Goal: Task Accomplishment & Management: Manage account settings

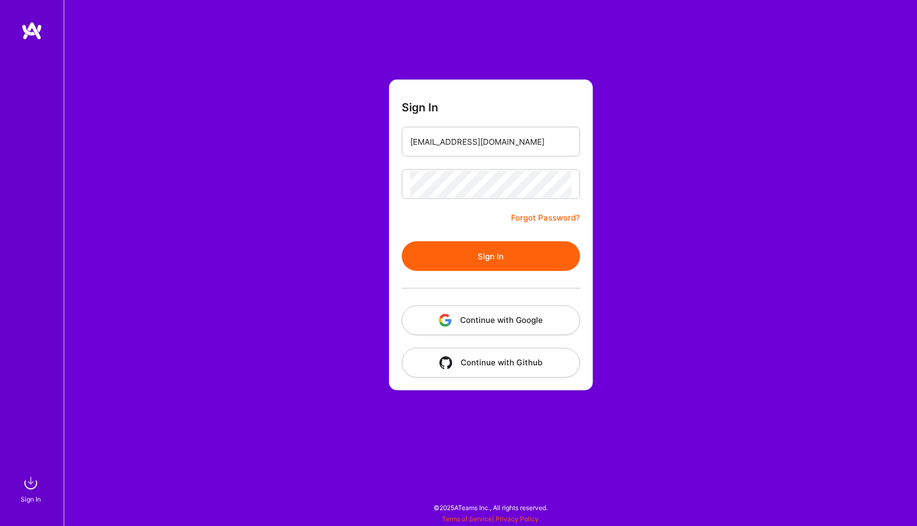
click at [472, 252] on button "Sign In" at bounding box center [491, 256] width 178 height 30
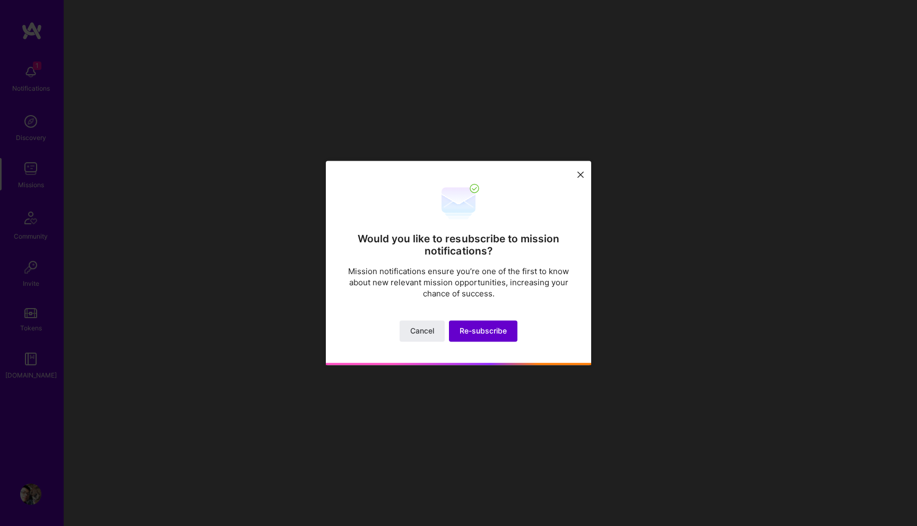
click at [474, 335] on span "Re-subscribe" at bounding box center [482, 331] width 47 height 11
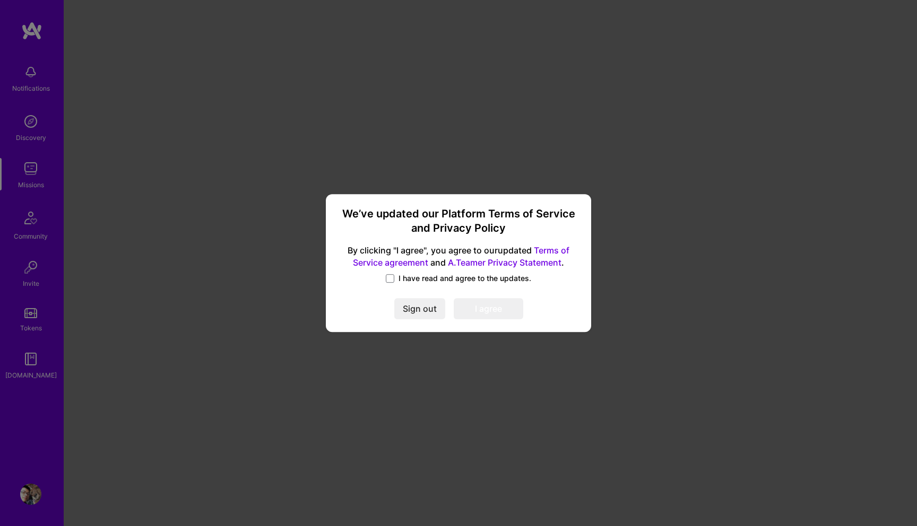
click at [435, 277] on span "I have read and agree to the updates." at bounding box center [464, 278] width 133 height 11
click at [0, 0] on input "I have read and agree to the updates." at bounding box center [0, 0] width 0 height 0
click at [482, 307] on button "I agree" at bounding box center [488, 308] width 69 height 21
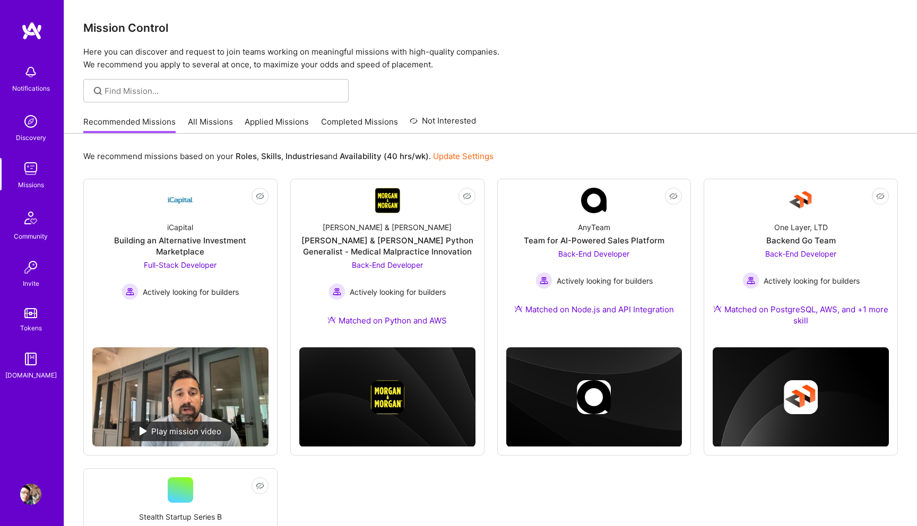
click at [260, 103] on div "Mission Control Here you can discover and request to join teams working on mean…" at bounding box center [490, 390] width 853 height 781
click at [260, 93] on input at bounding box center [223, 90] width 236 height 11
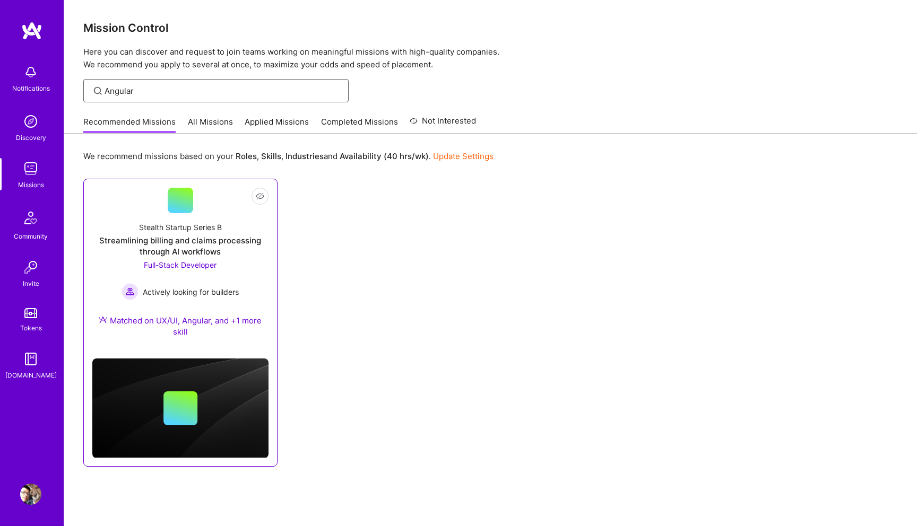
type input "Angular"
click at [208, 277] on div "Full-Stack Developer Actively looking for builders" at bounding box center [179, 279] width 117 height 41
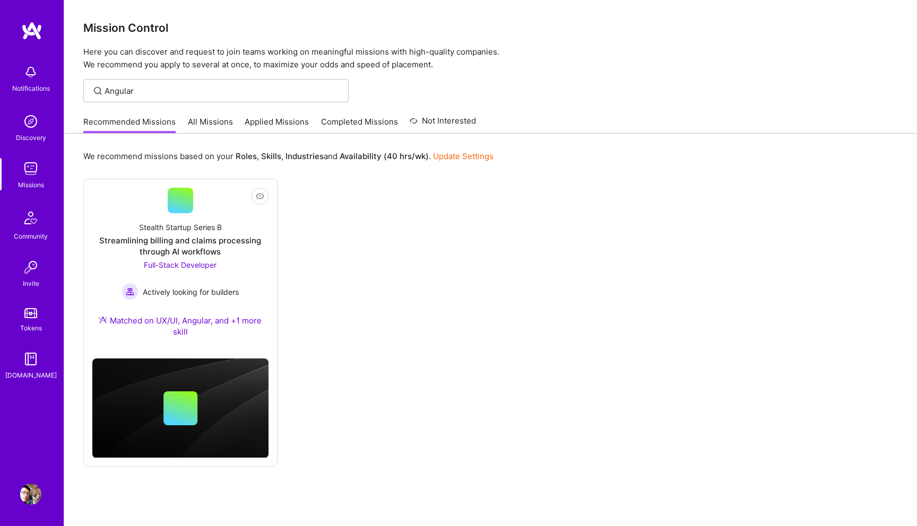
click at [199, 123] on link "All Missions" at bounding box center [210, 125] width 45 height 18
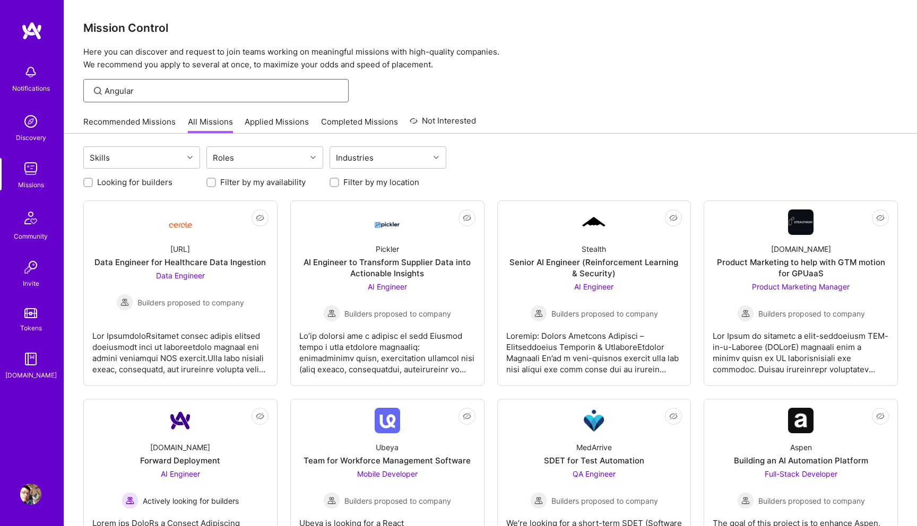
click at [214, 88] on input "Angular" at bounding box center [223, 90] width 236 height 11
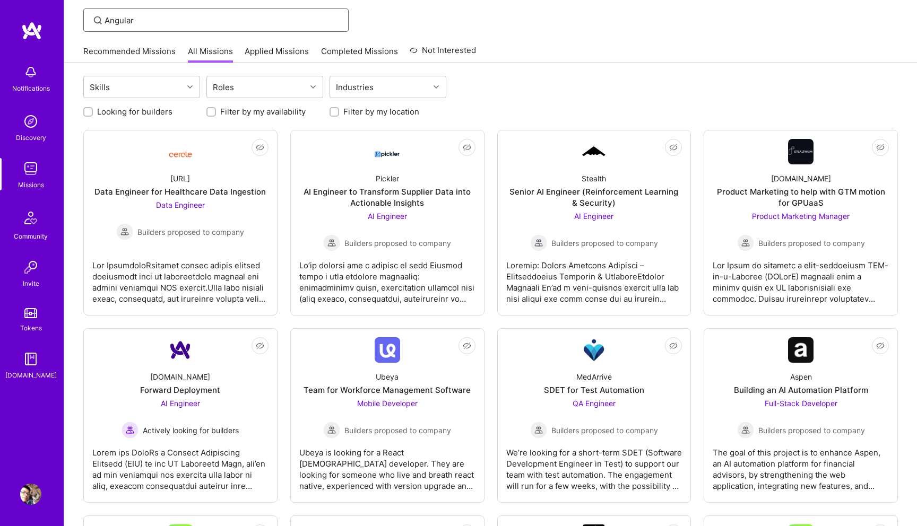
scroll to position [72, 0]
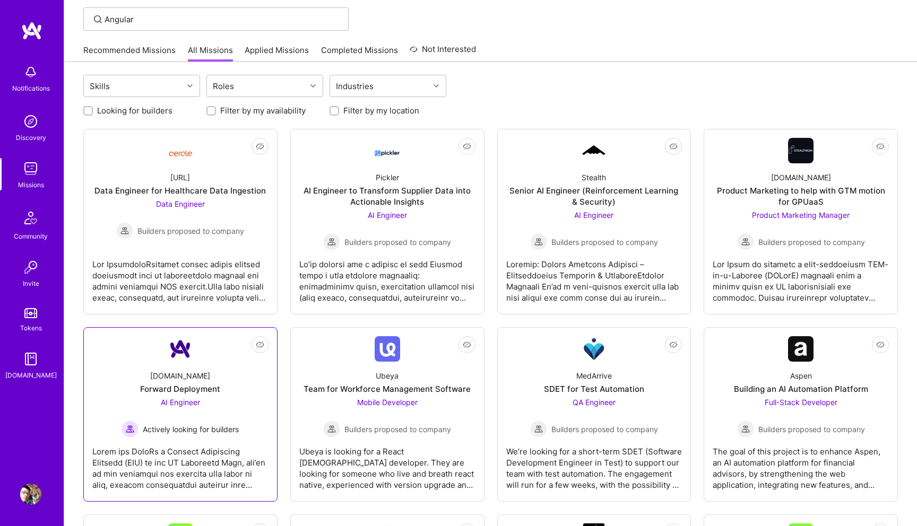
click at [173, 409] on div "AI Engineer Actively looking for builders" at bounding box center [179, 417] width 117 height 41
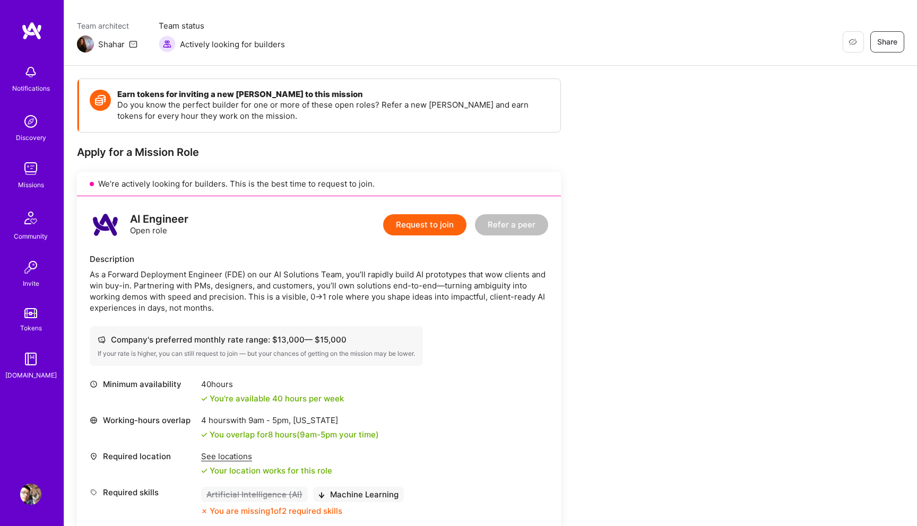
scroll to position [95, 0]
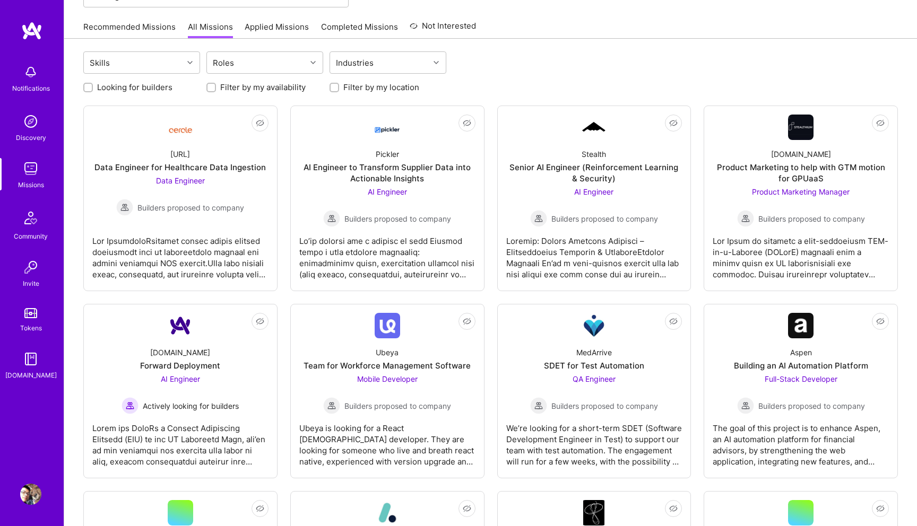
scroll to position [72, 0]
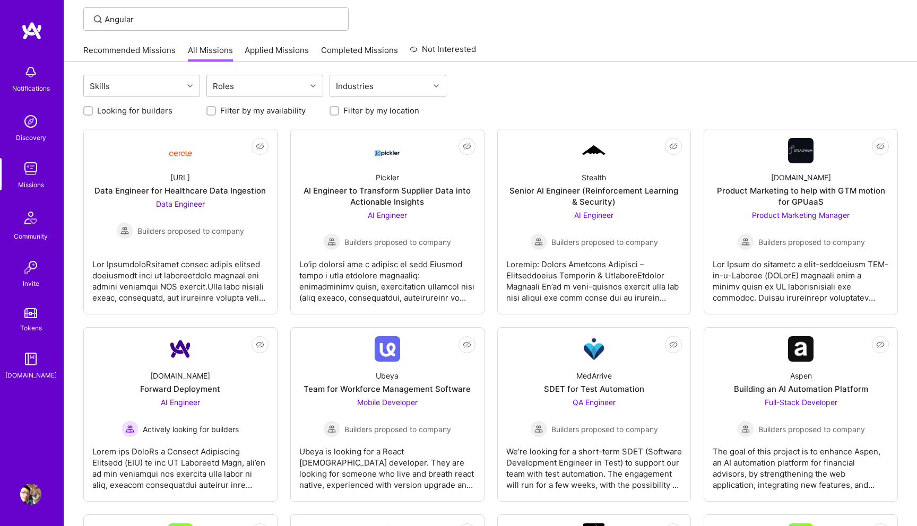
click at [295, 50] on link "Applied Missions" at bounding box center [277, 54] width 64 height 18
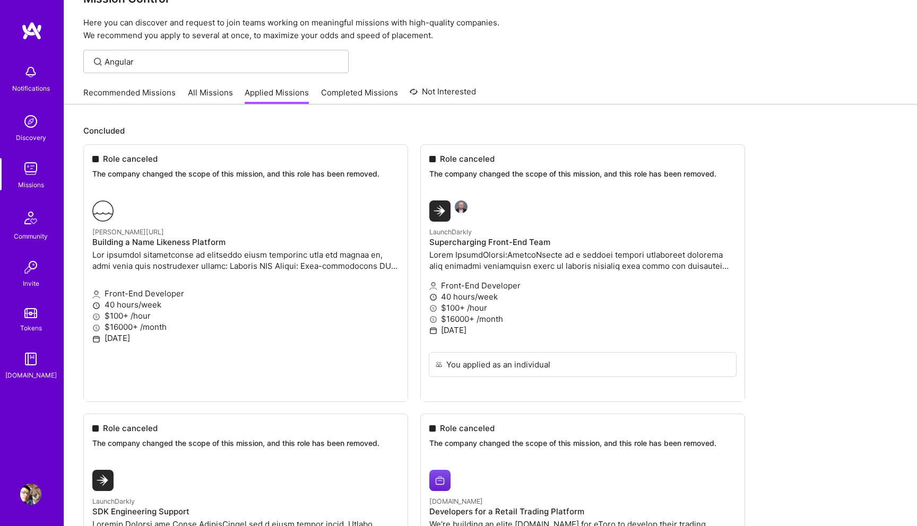
scroll to position [22, 0]
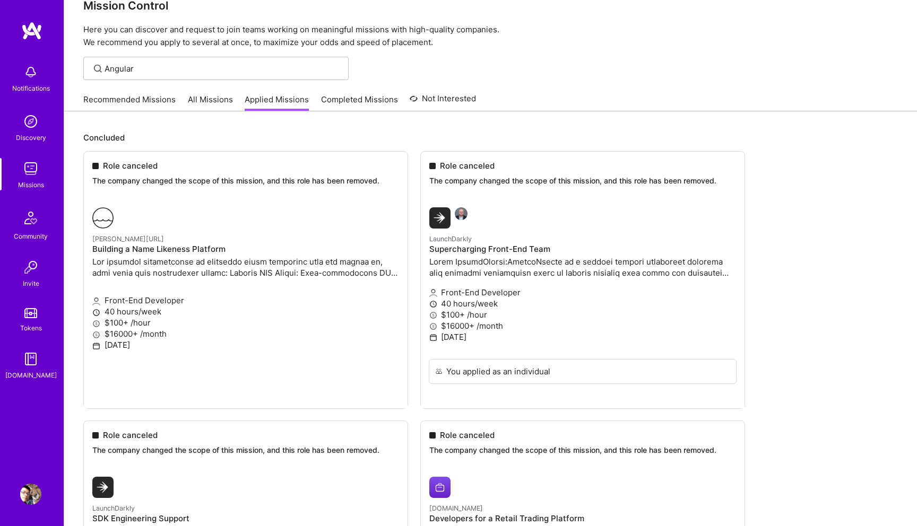
click at [363, 98] on link "Completed Missions" at bounding box center [359, 103] width 77 height 18
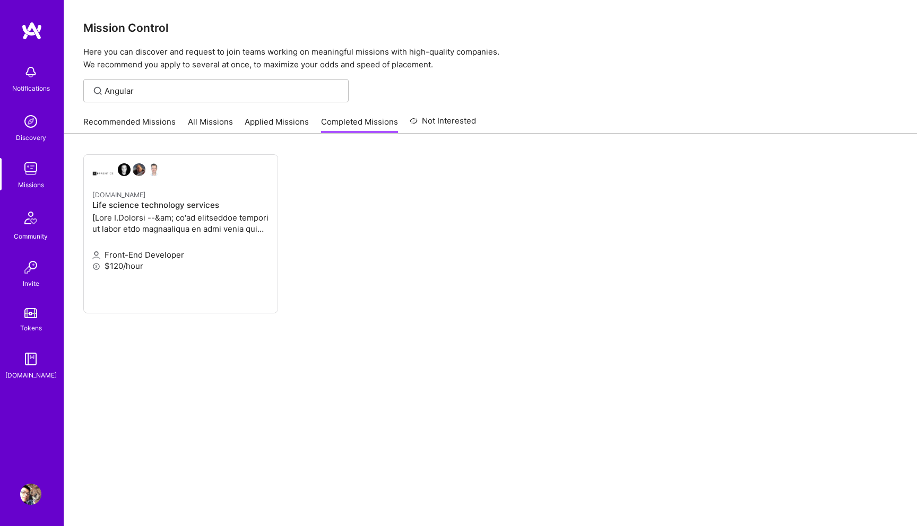
click at [286, 123] on link "Applied Missions" at bounding box center [277, 125] width 64 height 18
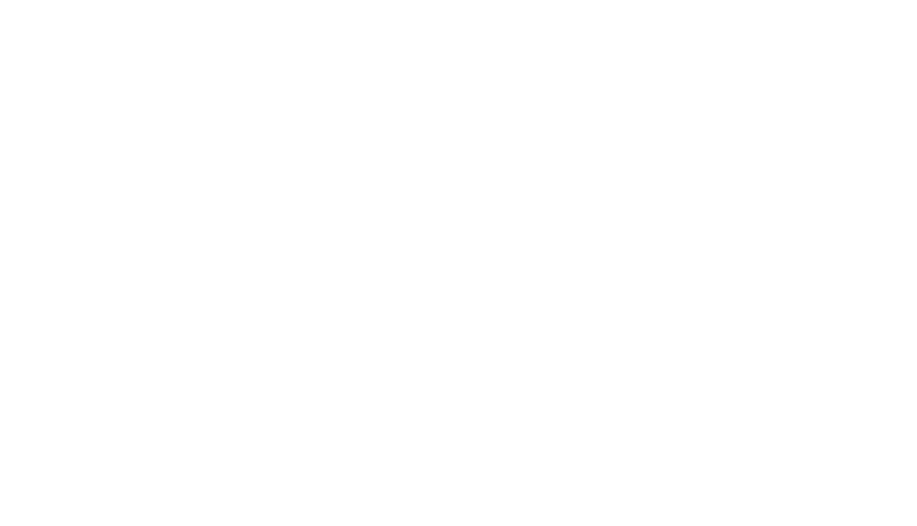
click at [0, 0] on link "All Missions" at bounding box center [0, 0] width 0 height 0
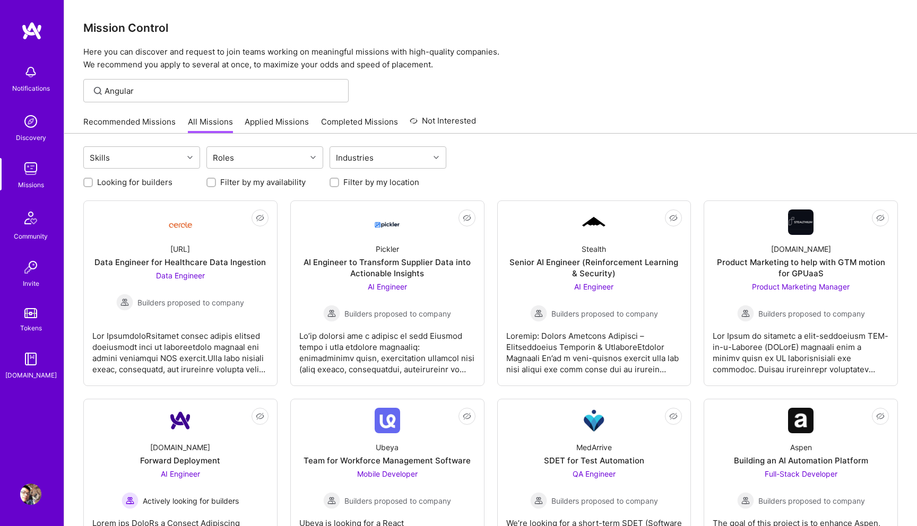
click at [281, 116] on div "Recommended Missions All Missions Applied Missions Completed Missions Not Inter…" at bounding box center [279, 121] width 393 height 23
click at [281, 120] on link "Applied Missions" at bounding box center [277, 125] width 64 height 18
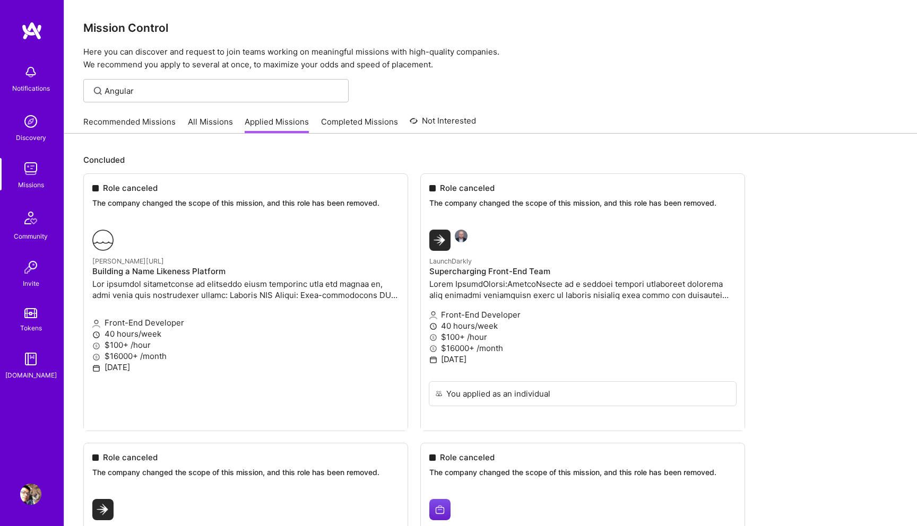
click at [135, 122] on link "Recommended Missions" at bounding box center [129, 125] width 92 height 18
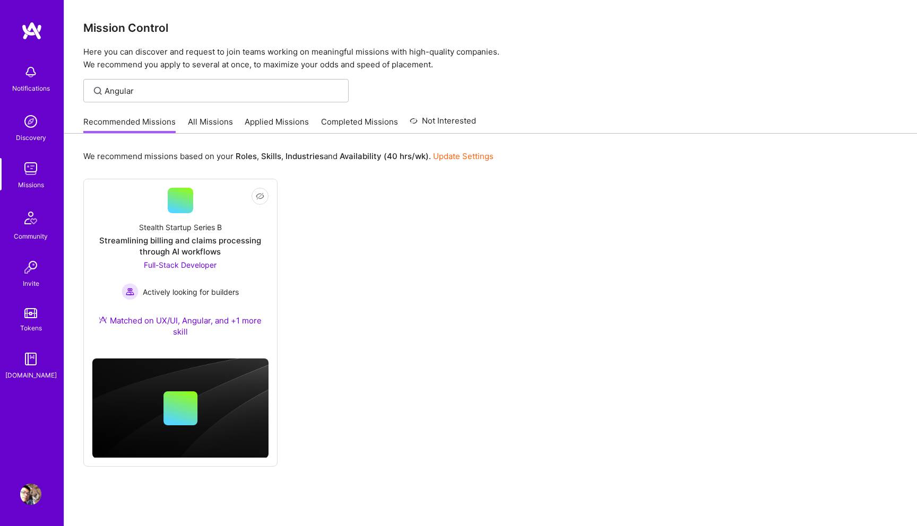
click at [172, 85] on div "Angular" at bounding box center [215, 90] width 265 height 23
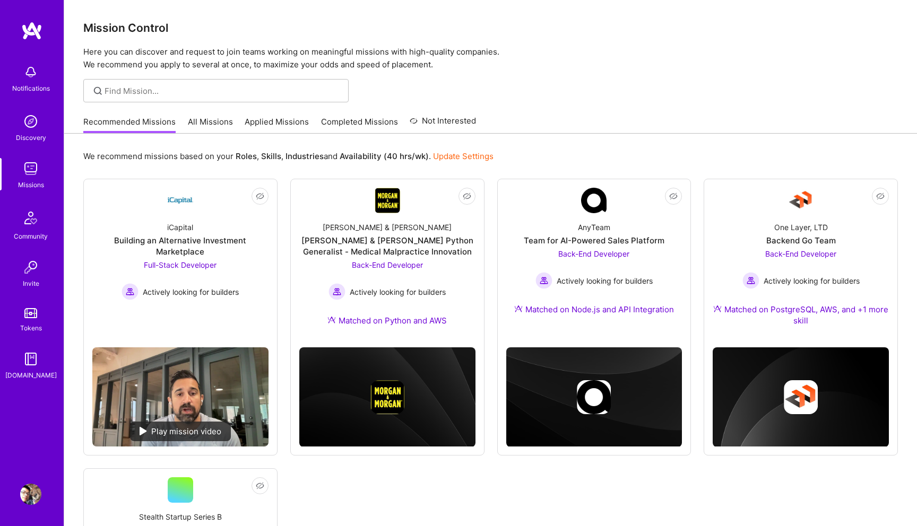
click at [460, 159] on link "Update Settings" at bounding box center [463, 156] width 60 height 10
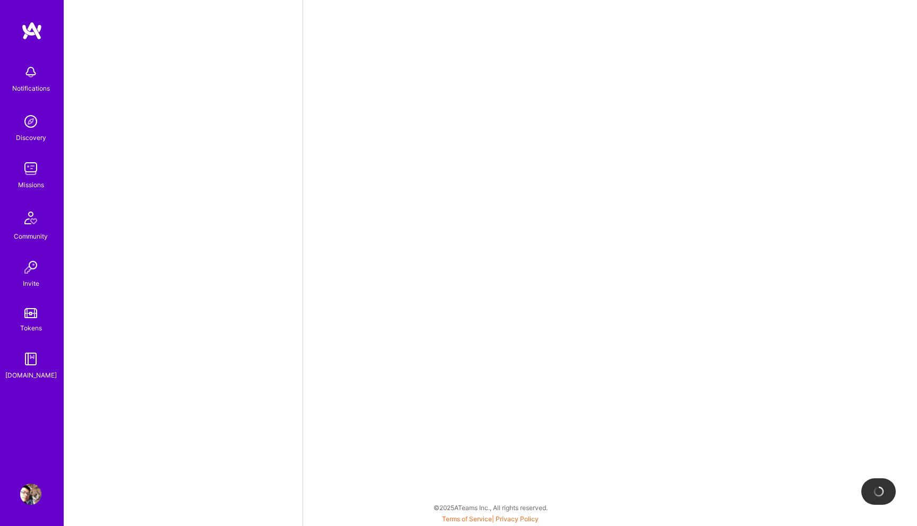
select select "CA"
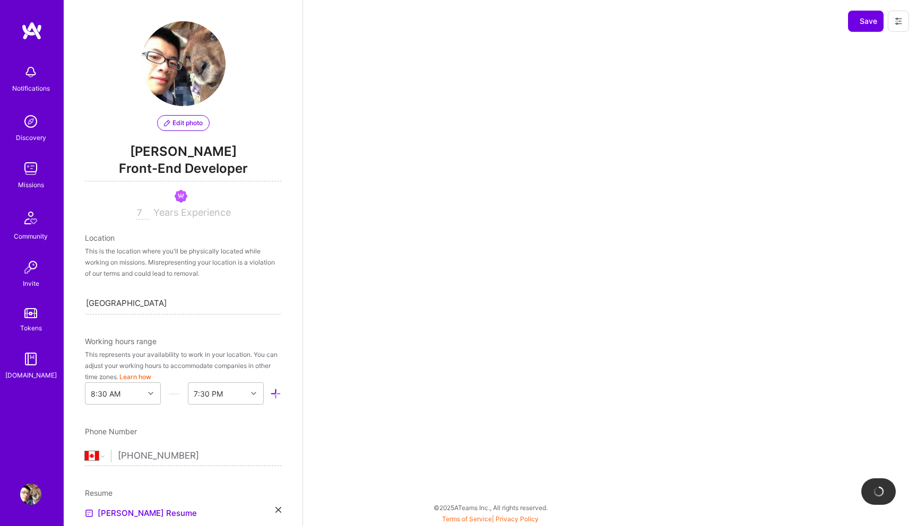
scroll to position [359, 0]
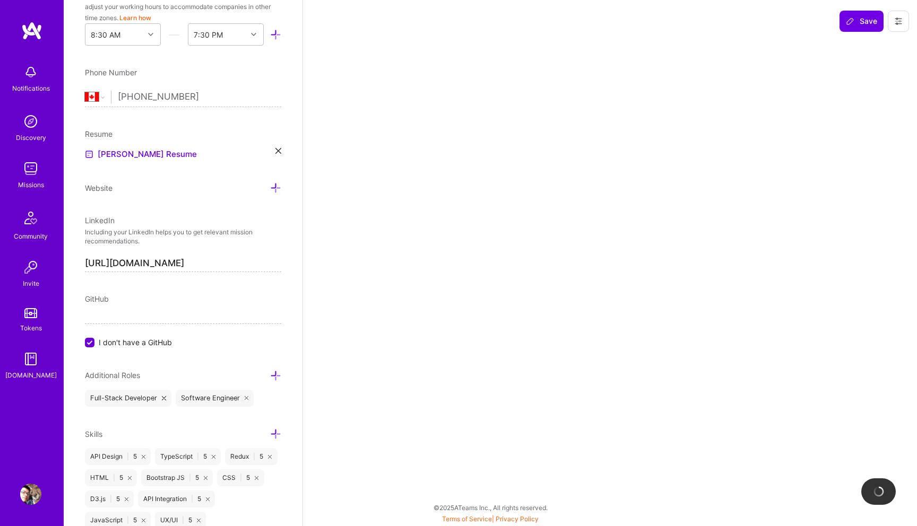
select select "Right Now"
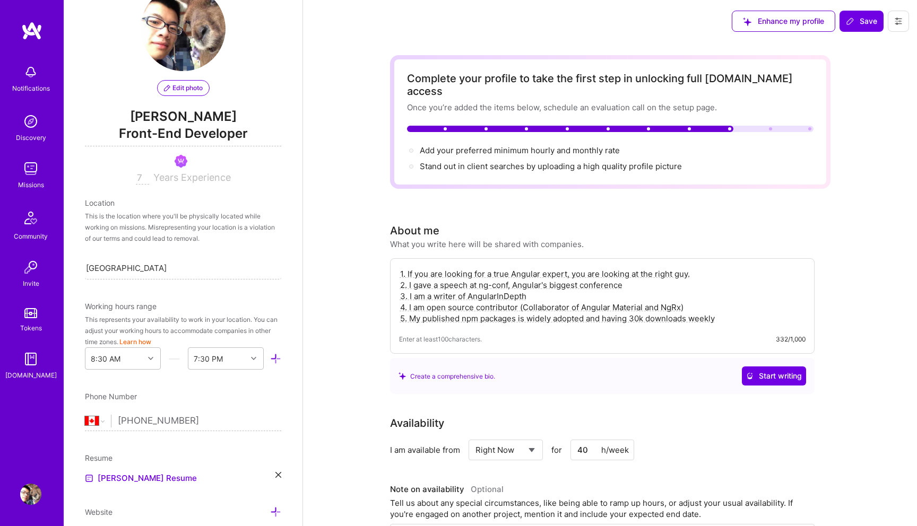
scroll to position [34, 0]
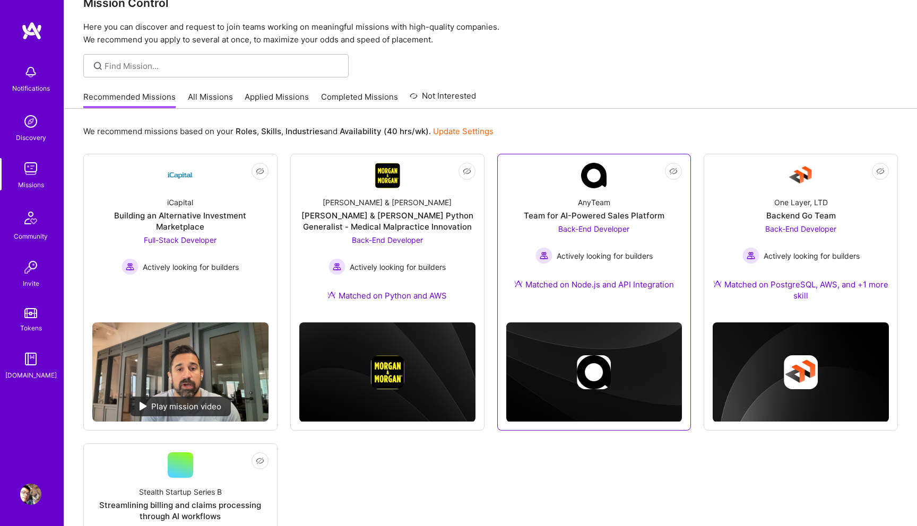
scroll to position [255, 0]
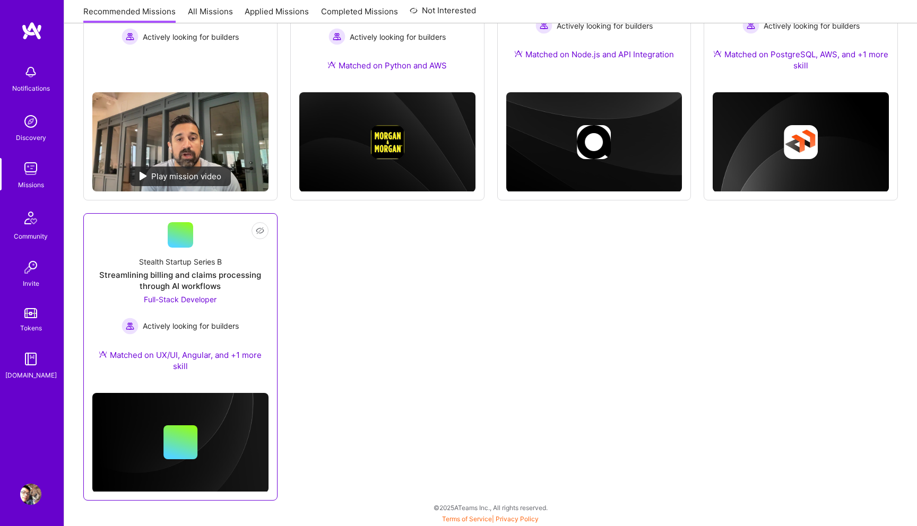
click at [231, 288] on div "Streamlining billing and claims processing through AI workflows" at bounding box center [180, 280] width 176 height 22
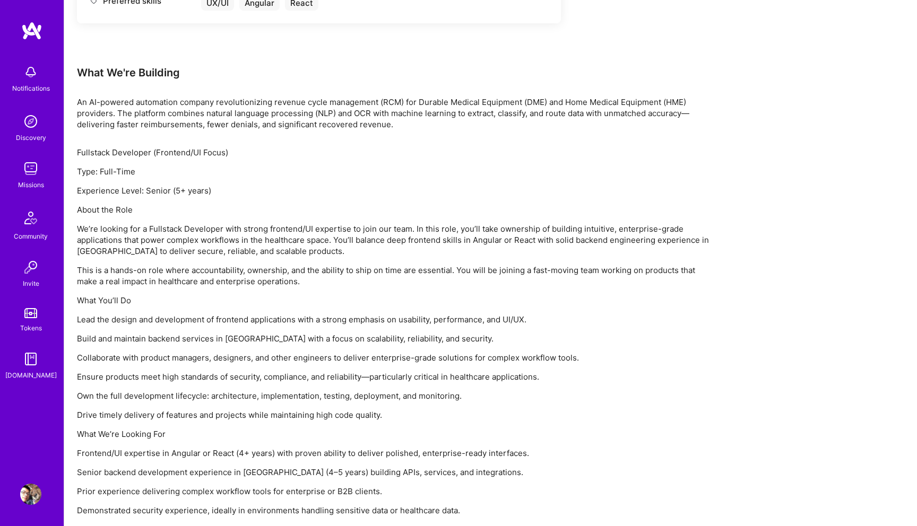
scroll to position [694, 0]
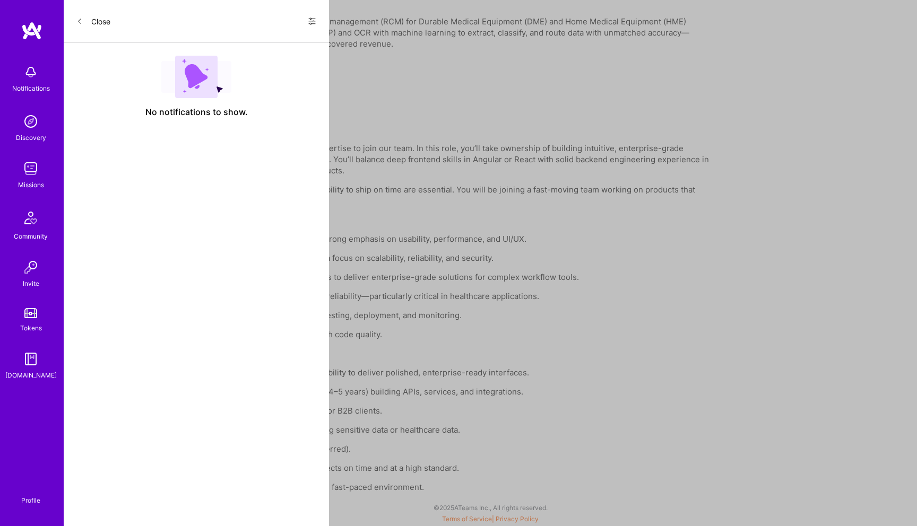
scroll to position [255, 0]
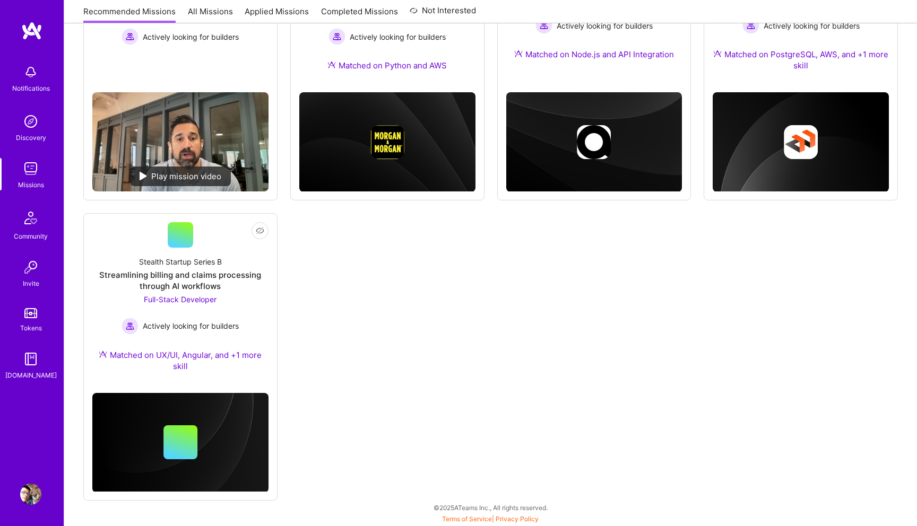
click at [220, 15] on link "All Missions" at bounding box center [210, 15] width 45 height 18
